Goal: Information Seeking & Learning: Check status

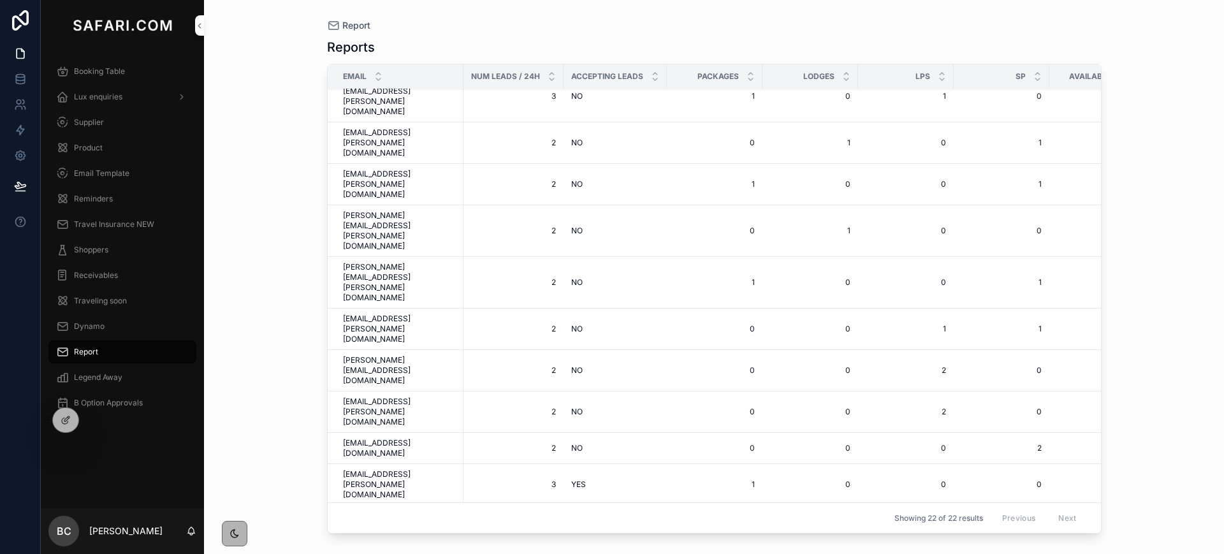
scroll to position [72, 0]
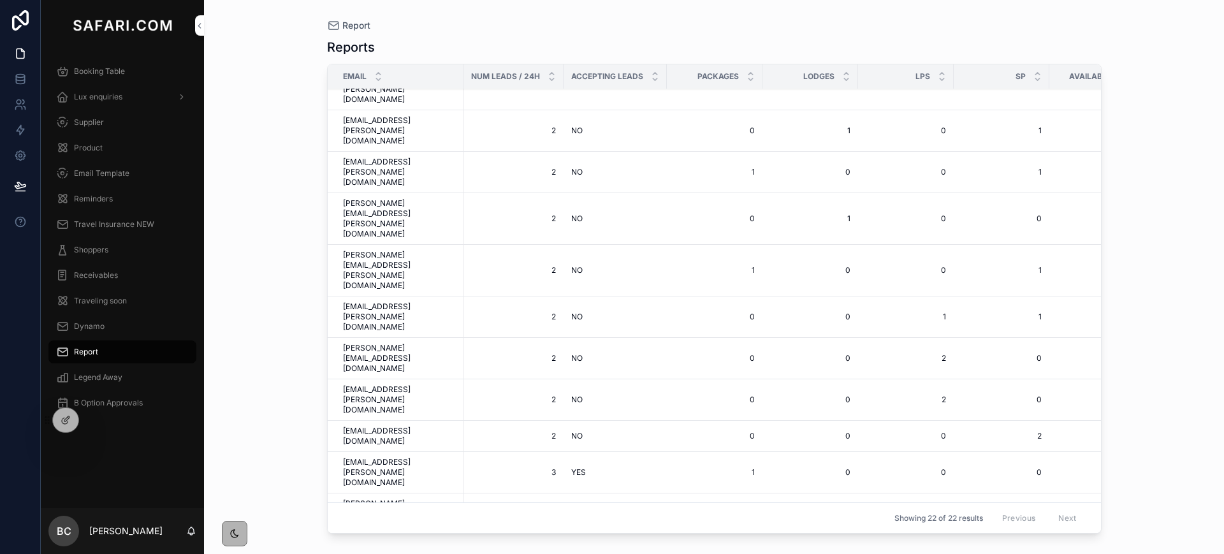
click at [119, 71] on span "Booking Table" at bounding box center [99, 71] width 51 height 10
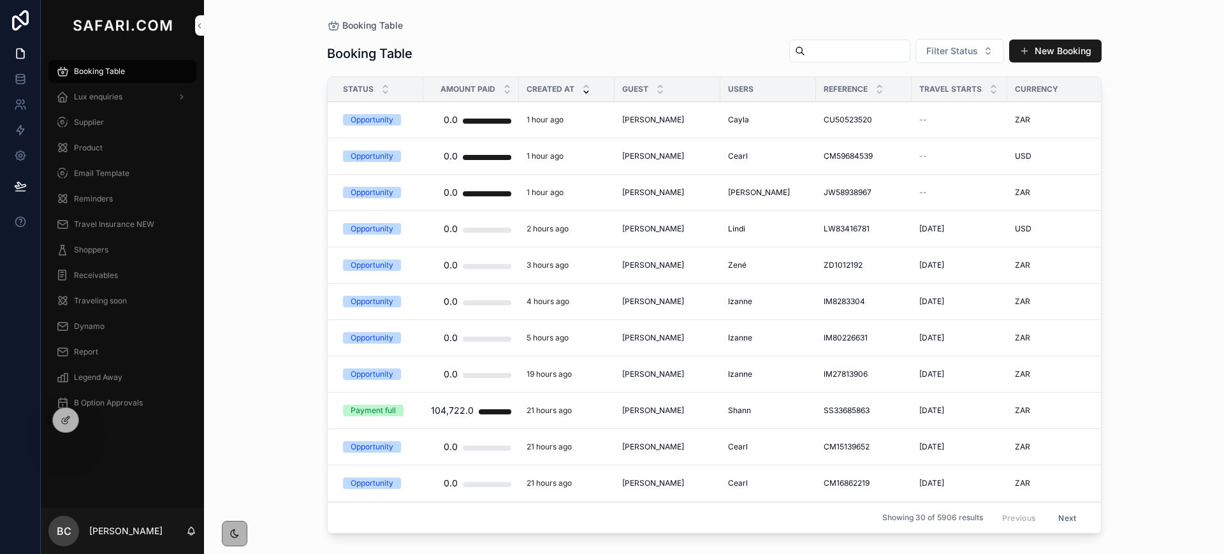
click at [658, 268] on span "[PERSON_NAME]" at bounding box center [653, 265] width 62 height 10
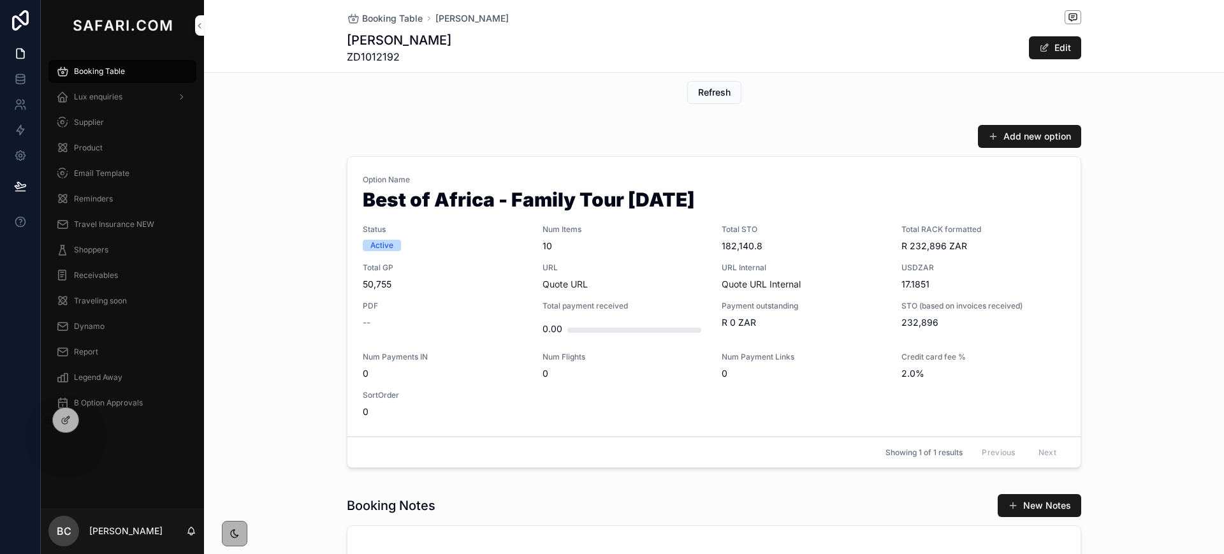
scroll to position [557, 0]
click at [363, 18] on span "Booking Table" at bounding box center [392, 18] width 61 height 13
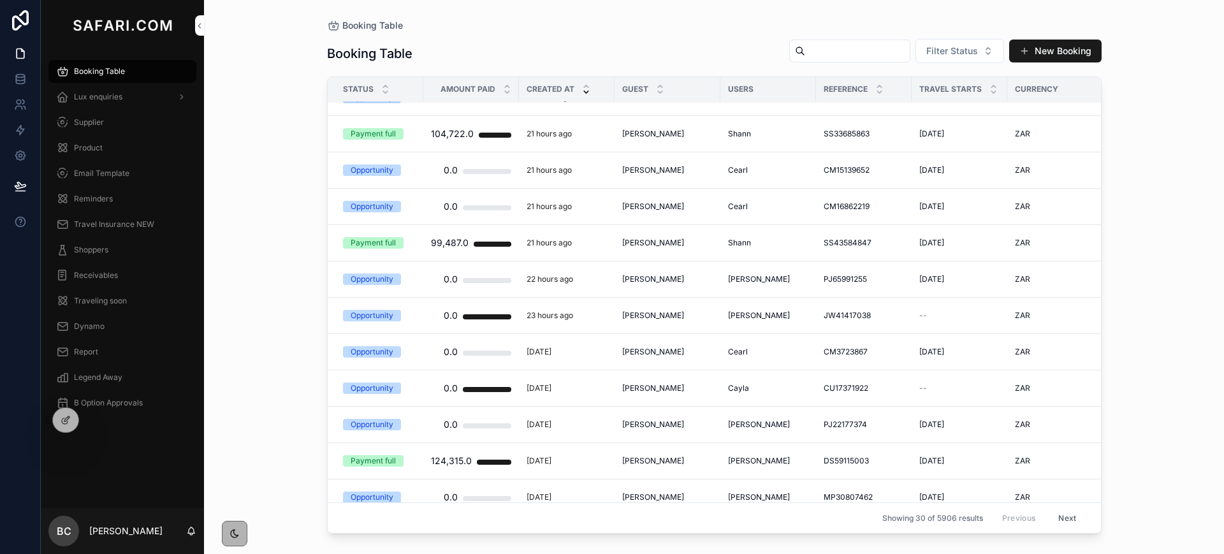
scroll to position [292, 0]
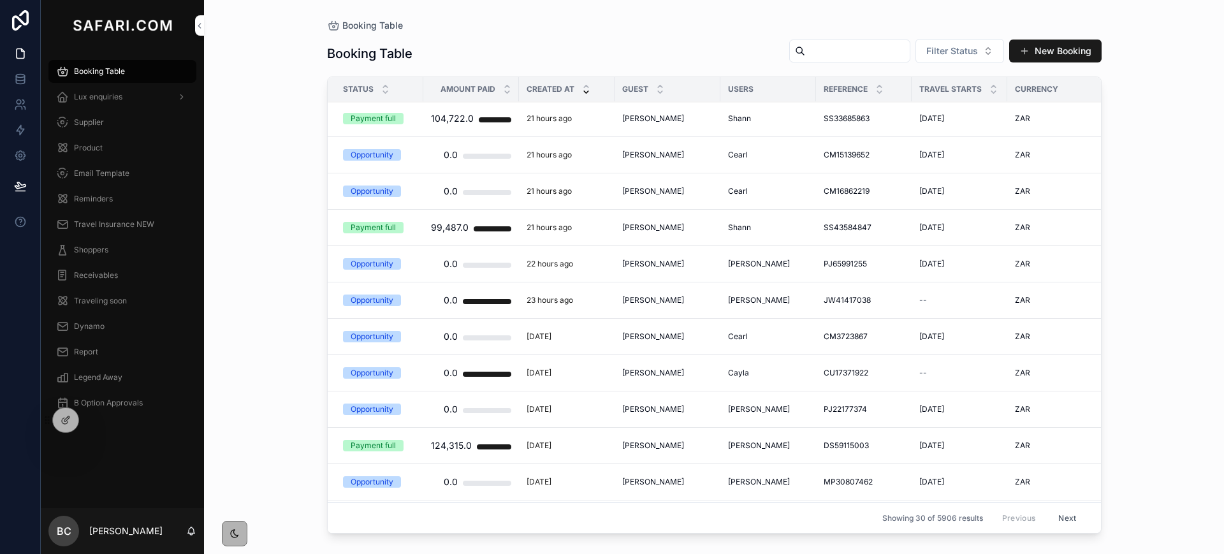
click at [646, 265] on span "[PERSON_NAME]" at bounding box center [653, 264] width 62 height 10
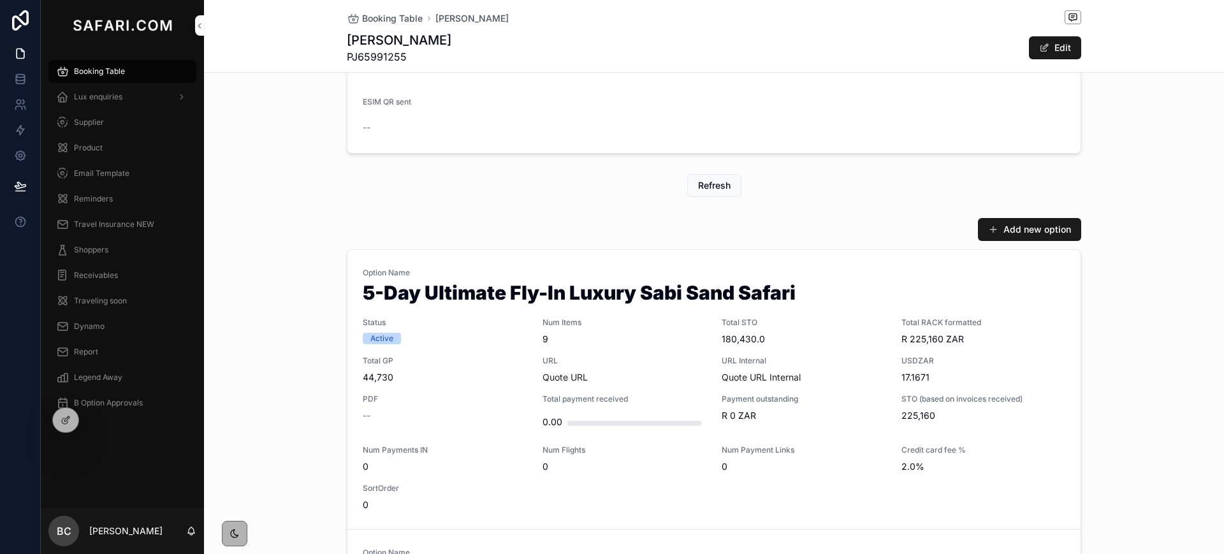
scroll to position [465, 0]
click at [362, 17] on span "Booking Table" at bounding box center [392, 18] width 61 height 13
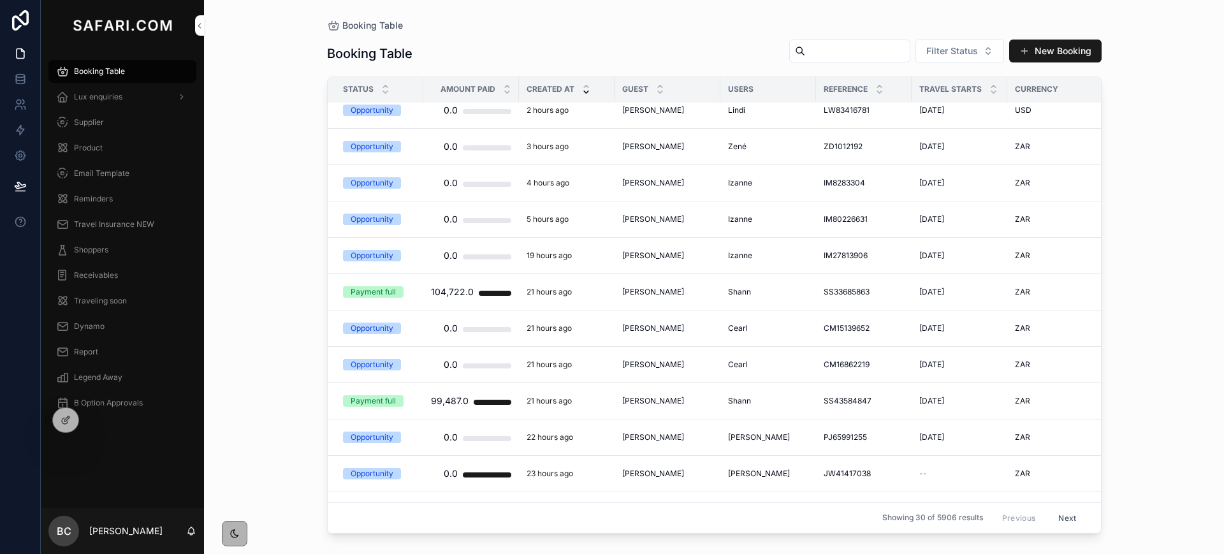
scroll to position [120, 0]
click at [653, 437] on span "[PERSON_NAME]" at bounding box center [653, 436] width 62 height 10
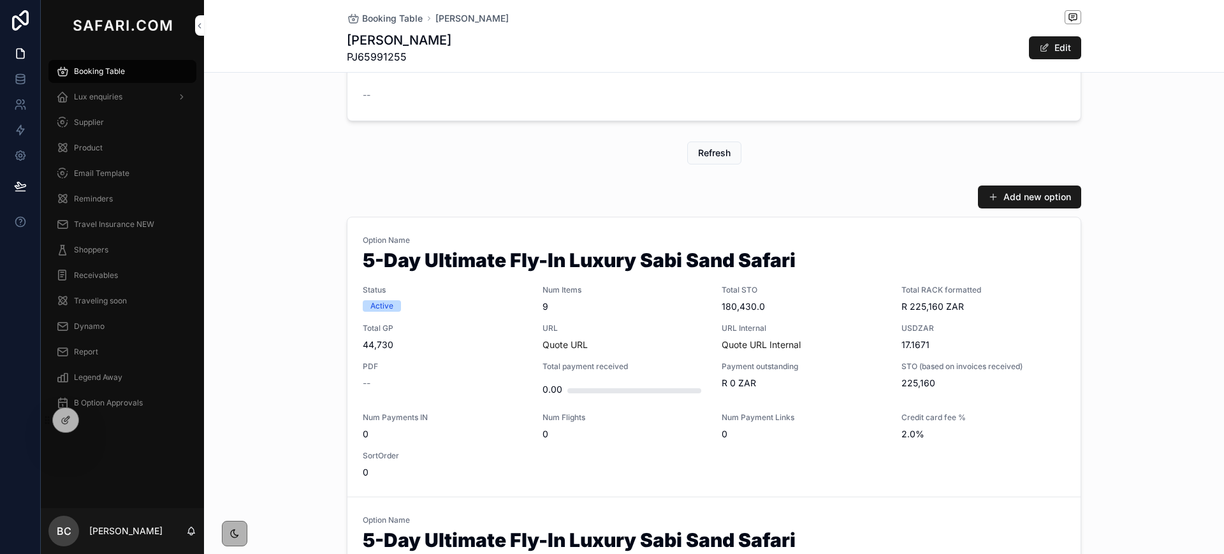
click at [676, 309] on span "9" at bounding box center [624, 306] width 164 height 13
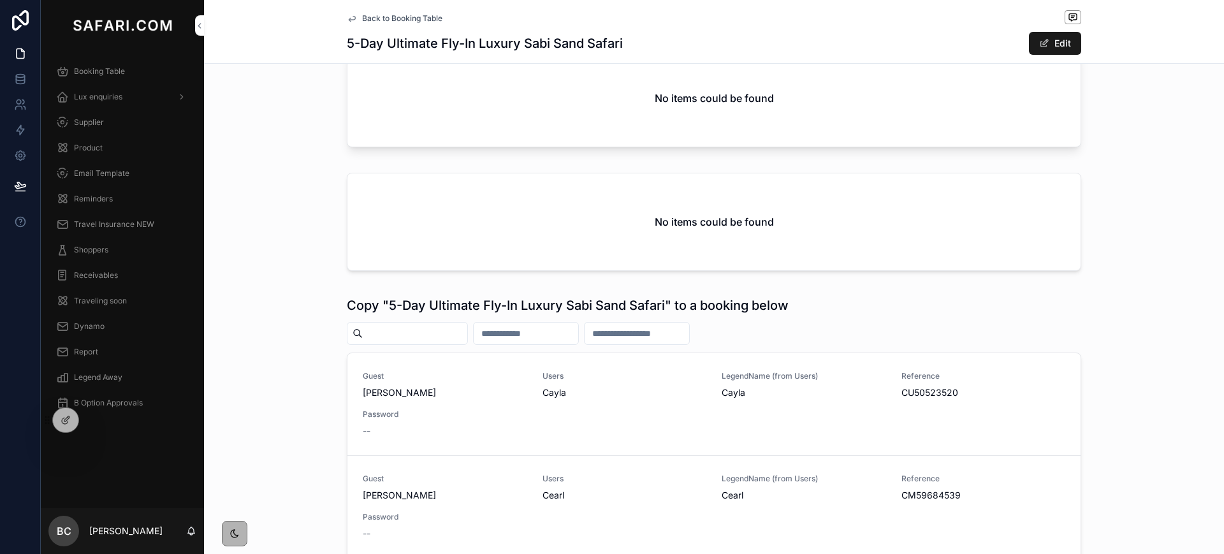
scroll to position [1694, 0]
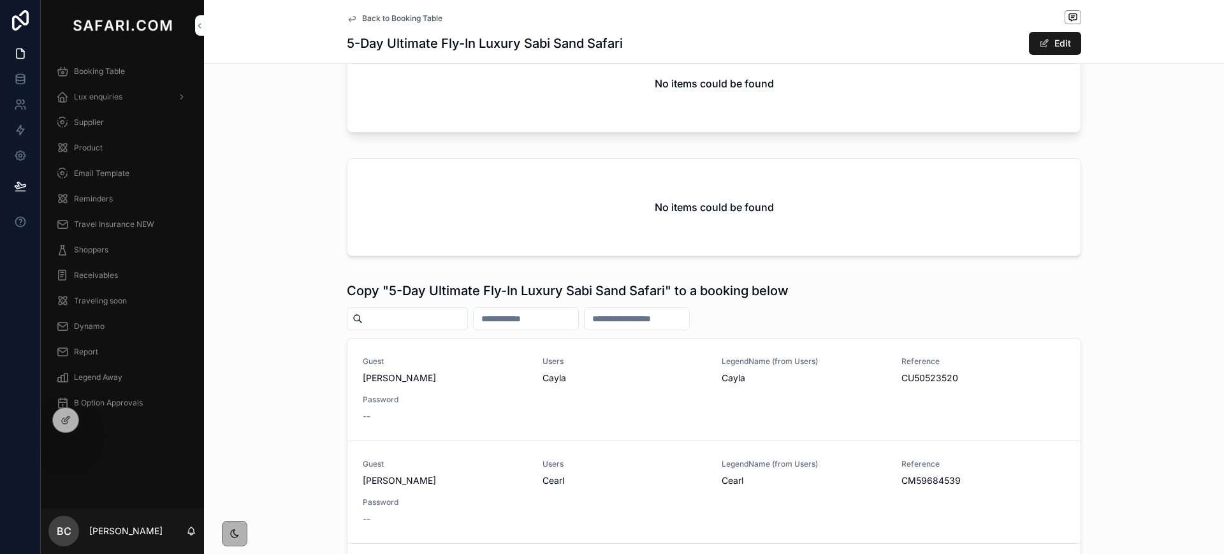
click at [382, 18] on span "Back to Booking Table" at bounding box center [402, 18] width 80 height 10
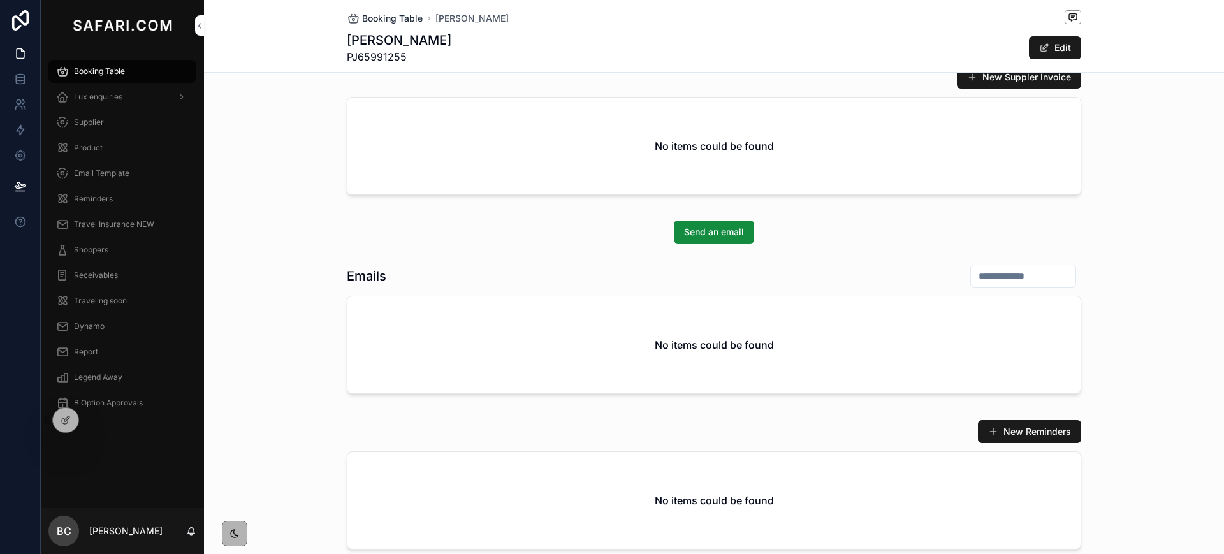
click at [370, 18] on span "Booking Table" at bounding box center [392, 18] width 61 height 13
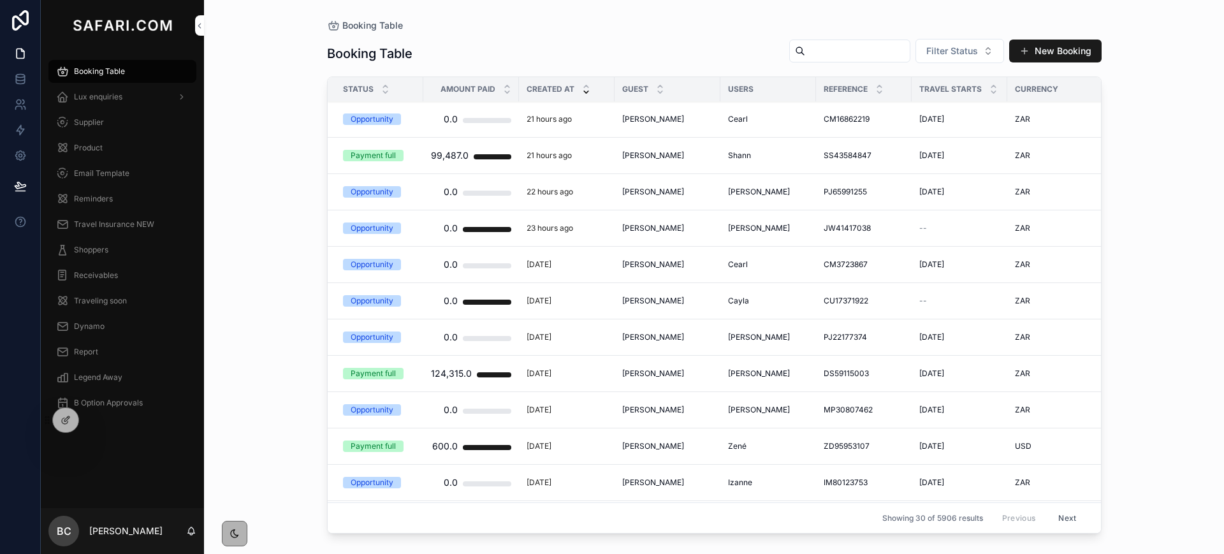
scroll to position [365, 0]
click at [655, 331] on span "[PERSON_NAME]" at bounding box center [653, 336] width 62 height 10
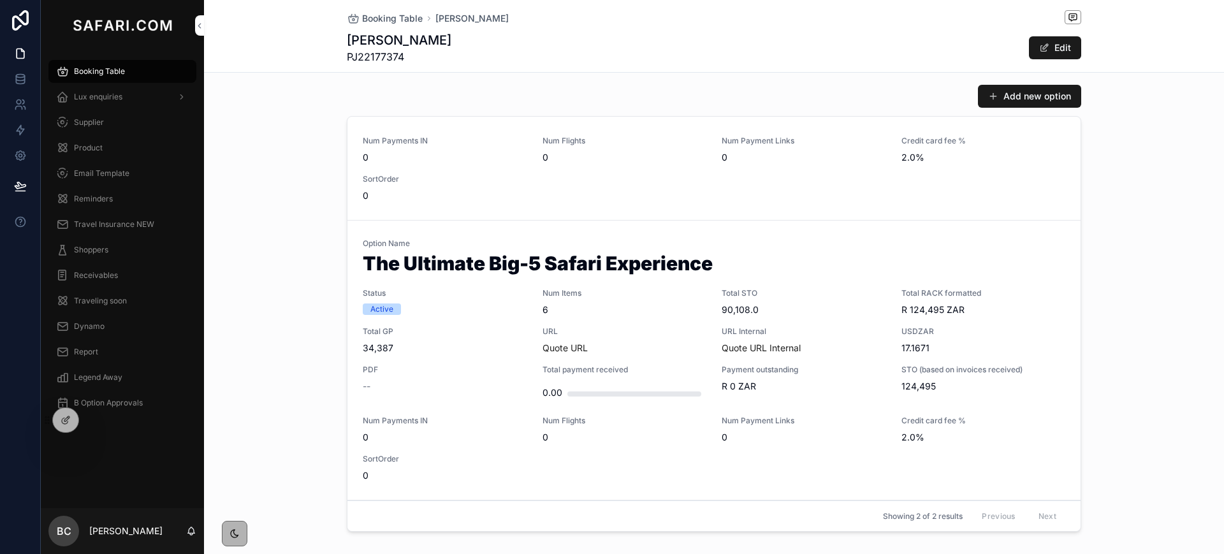
scroll to position [669, 0]
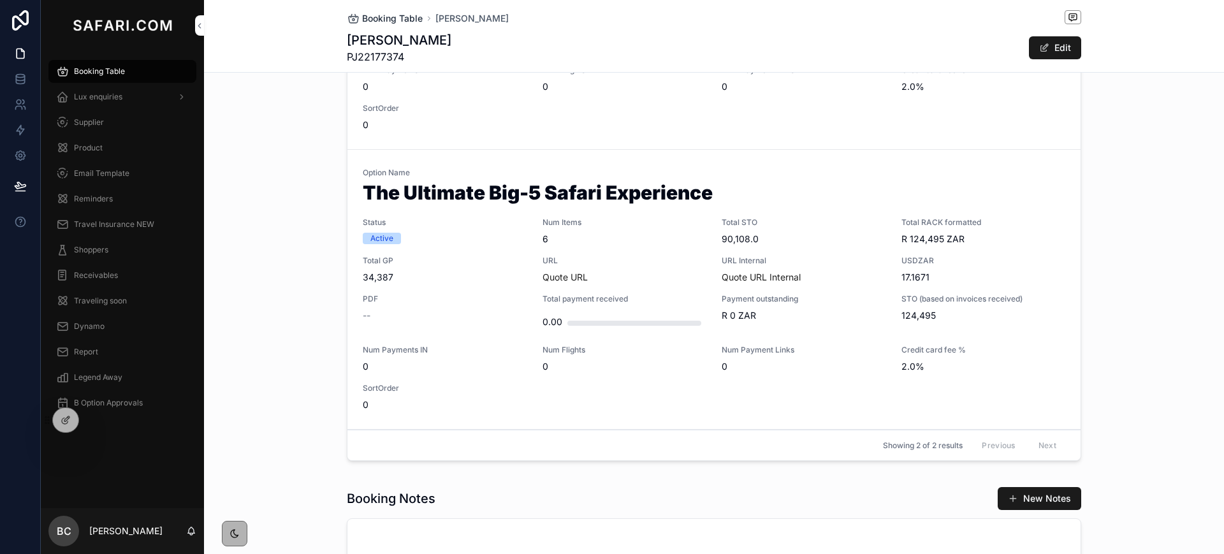
click at [402, 20] on span "Booking Table" at bounding box center [392, 18] width 61 height 13
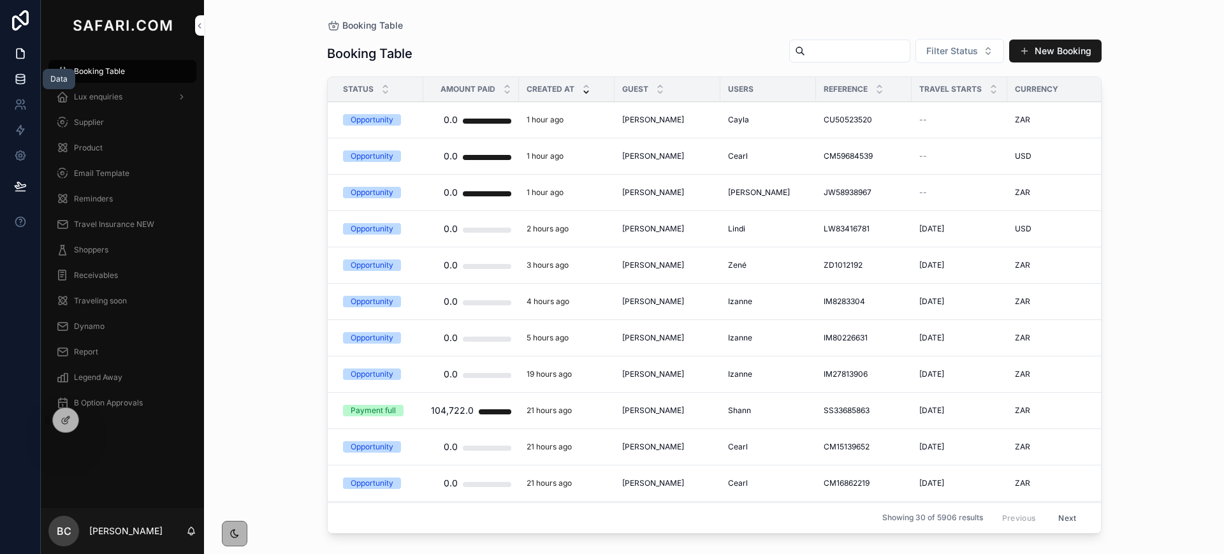
click at [22, 73] on icon at bounding box center [20, 79] width 13 height 13
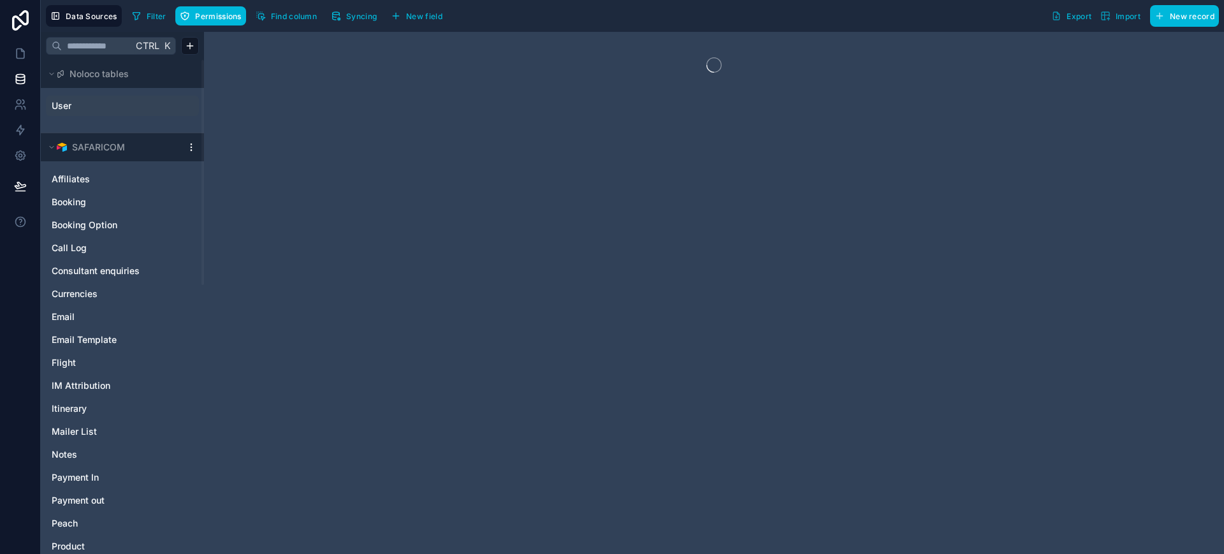
click at [73, 105] on link "User" at bounding box center [103, 105] width 103 height 13
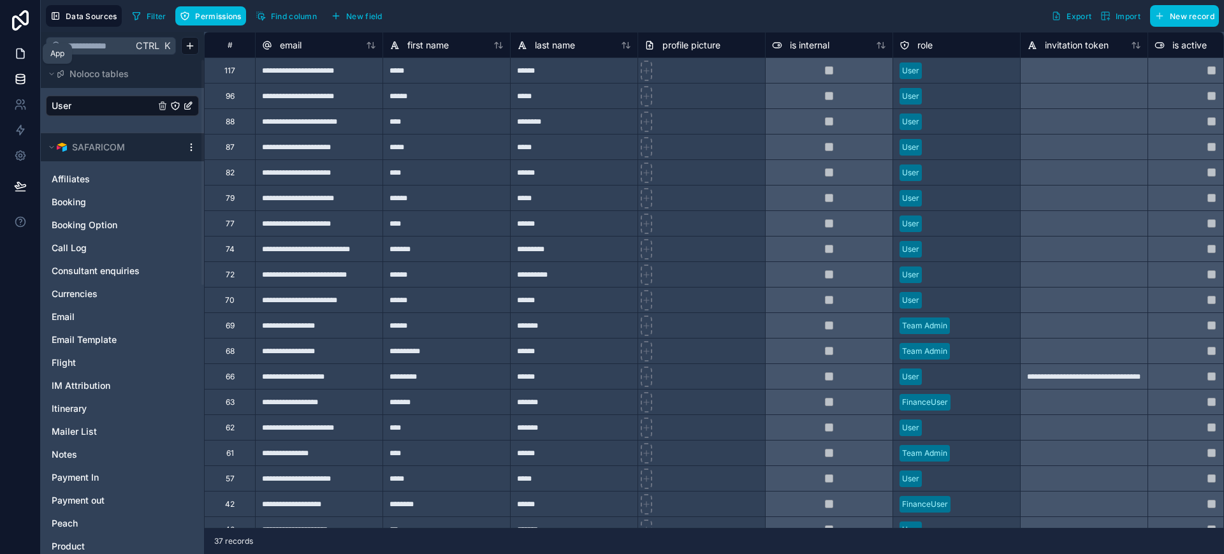
click at [19, 55] on icon at bounding box center [20, 53] width 13 height 13
